Goal: Entertainment & Leisure: Consume media (video, audio)

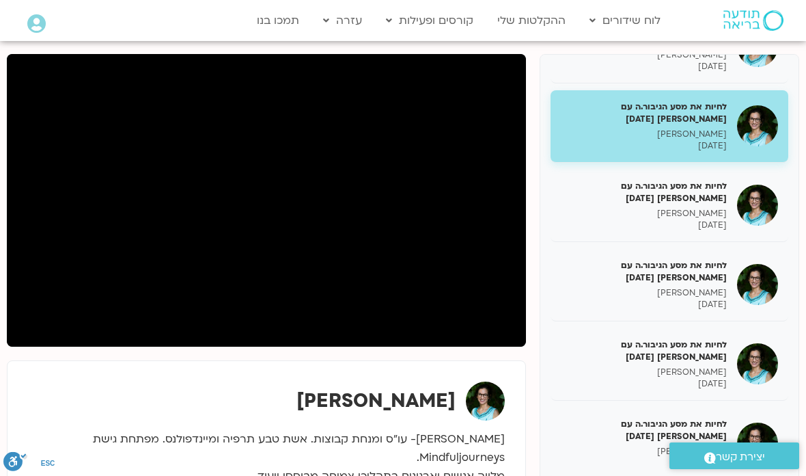
scroll to position [612, 0]
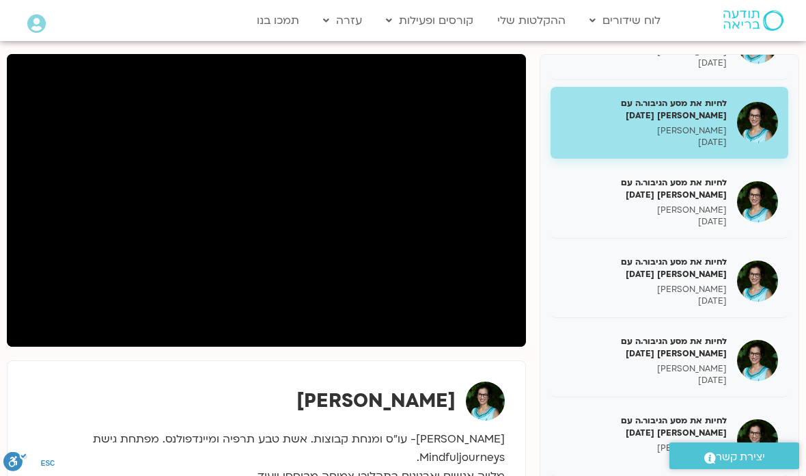
click at [677, 183] on h5 "לחיות את מסע הגיבור.ה עם [PERSON_NAME] [DATE]" at bounding box center [644, 188] width 166 height 25
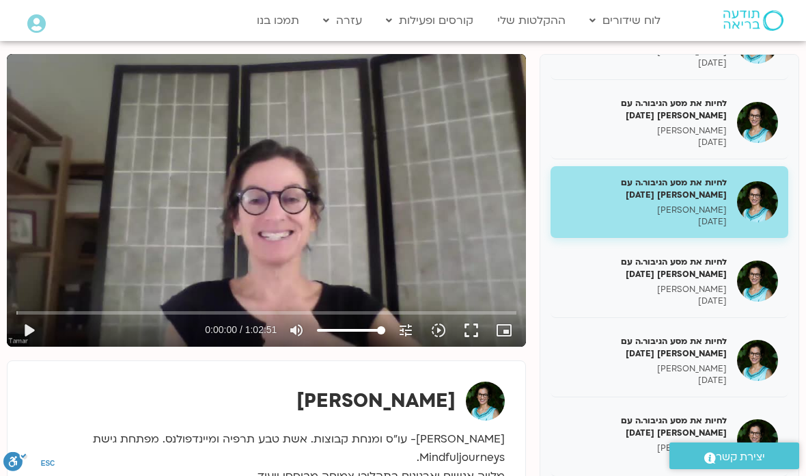
click at [25, 332] on button "play_arrow" at bounding box center [28, 330] width 33 height 33
type input "2.60375673961884"
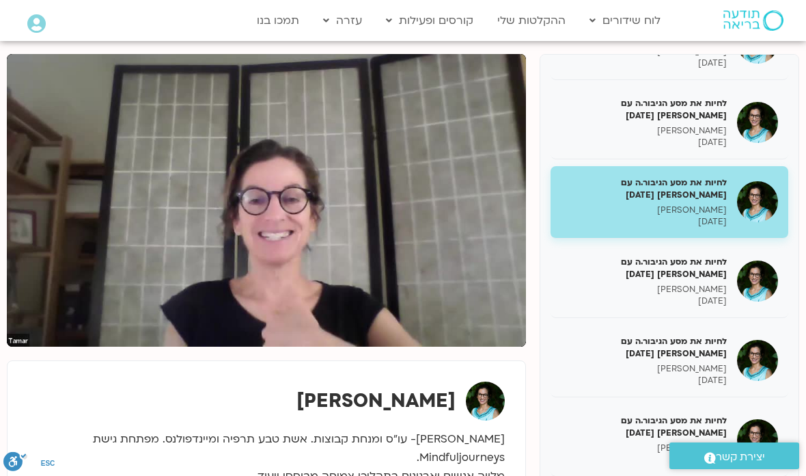
click at [6, 137] on div "לחיות את מסע הגיבור.ה – [PERSON_NAME] – [DATE] [PERSON_NAME] [DATE] לחיות את מס…" at bounding box center [403, 307] width 806 height 521
click at [804, 90] on div "לחיות את מסע הגיבור.ה – [PERSON_NAME] – [DATE] [PERSON_NAME] [DATE] לחיות את מס…" at bounding box center [403, 307] width 806 height 521
click at [787, 377] on div "לחיות את מסע הגיבור.ה עם [PERSON_NAME] [DATE] [PERSON_NAME] [DATE]" at bounding box center [670, 361] width 238 height 72
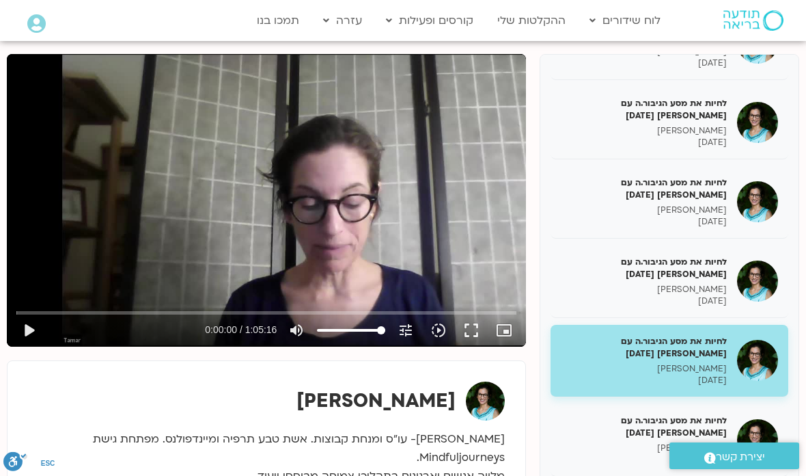
click at [693, 176] on h5 "לחיות את מסע הגיבור.ה עם [PERSON_NAME] [DATE]" at bounding box center [644, 188] width 166 height 25
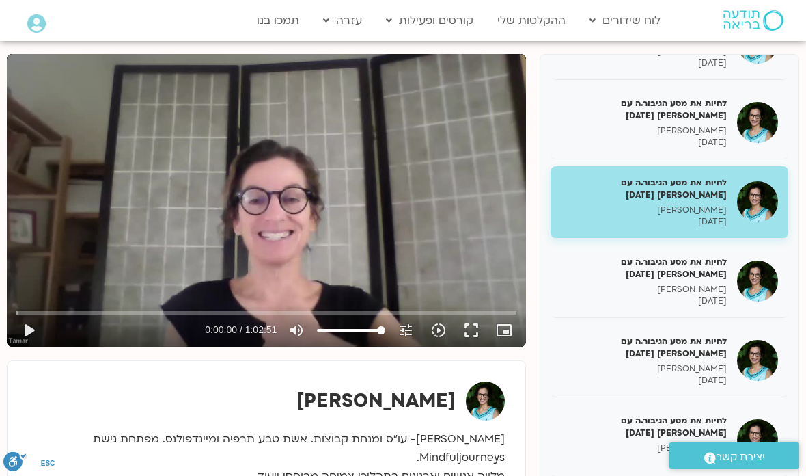
click at [47, 309] on input "Seek" at bounding box center [266, 312] width 501 height 8
click at [41, 327] on button "play_arrow" at bounding box center [28, 330] width 33 height 33
click at [480, 329] on button "fullscreen" at bounding box center [471, 330] width 33 height 33
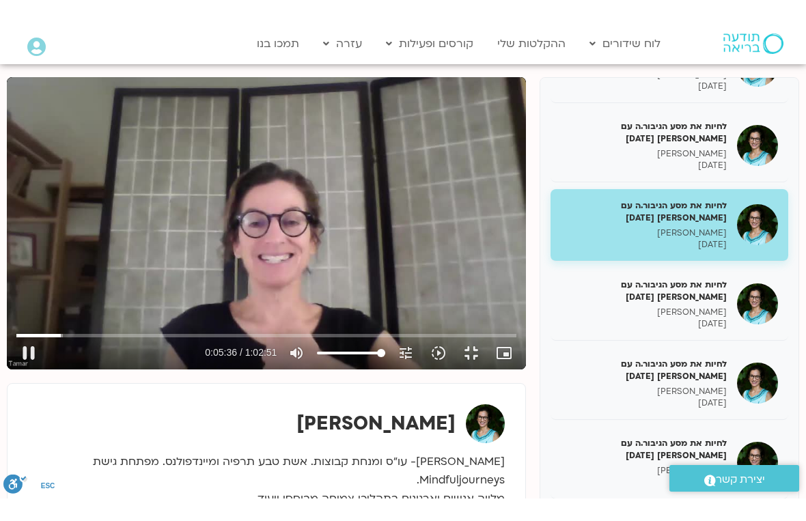
scroll to position [16, 0]
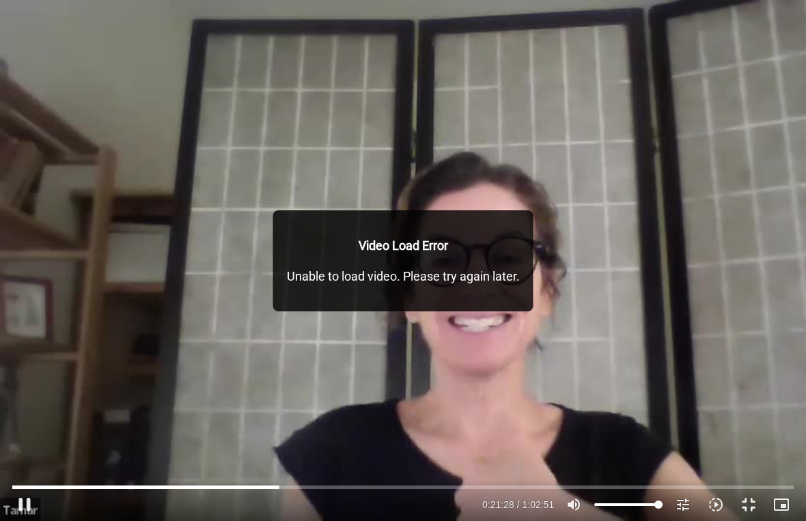
click at [746, 475] on button "fullscreen_exit" at bounding box center [749, 505] width 33 height 33
click at [760, 475] on button "fullscreen_exit" at bounding box center [749, 505] width 33 height 33
click at [751, 475] on button "fullscreen_exit" at bounding box center [749, 505] width 33 height 33
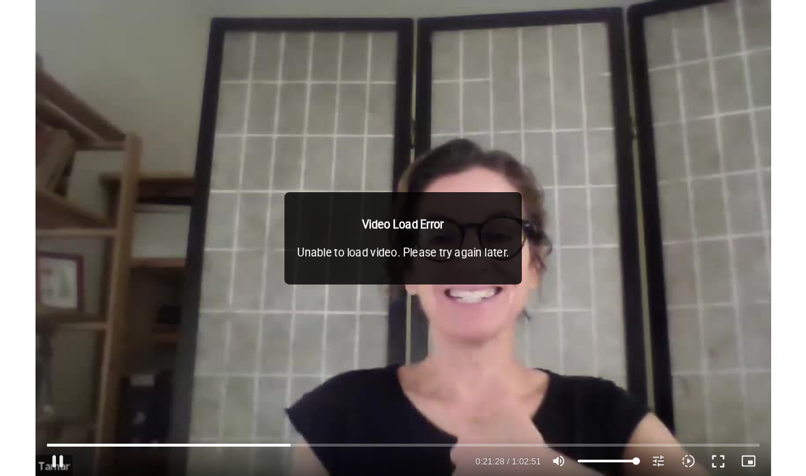
scroll to position [165, 0]
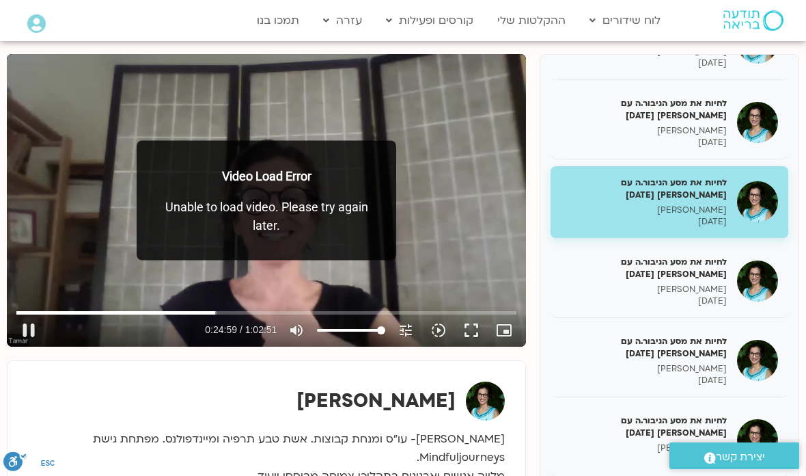
type input "1499.50243508668"
